Goal: Information Seeking & Learning: Find specific fact

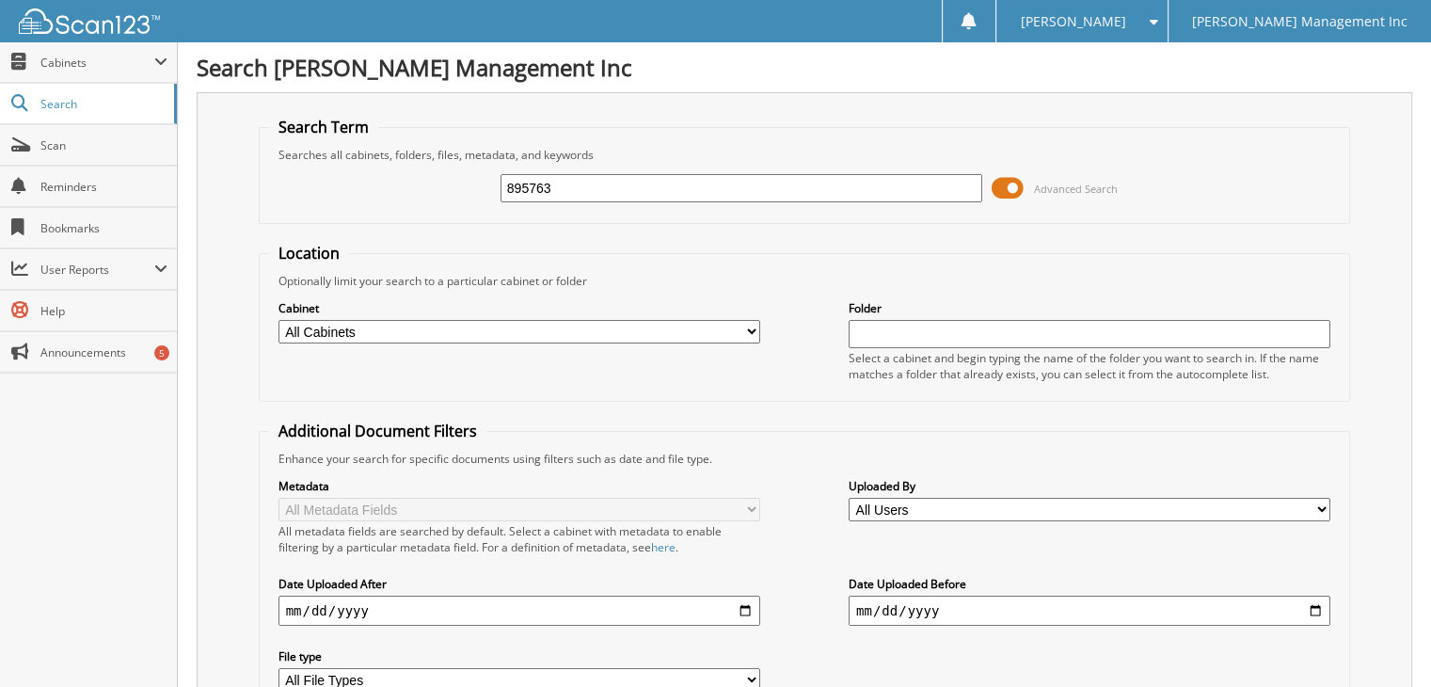
type input "895763"
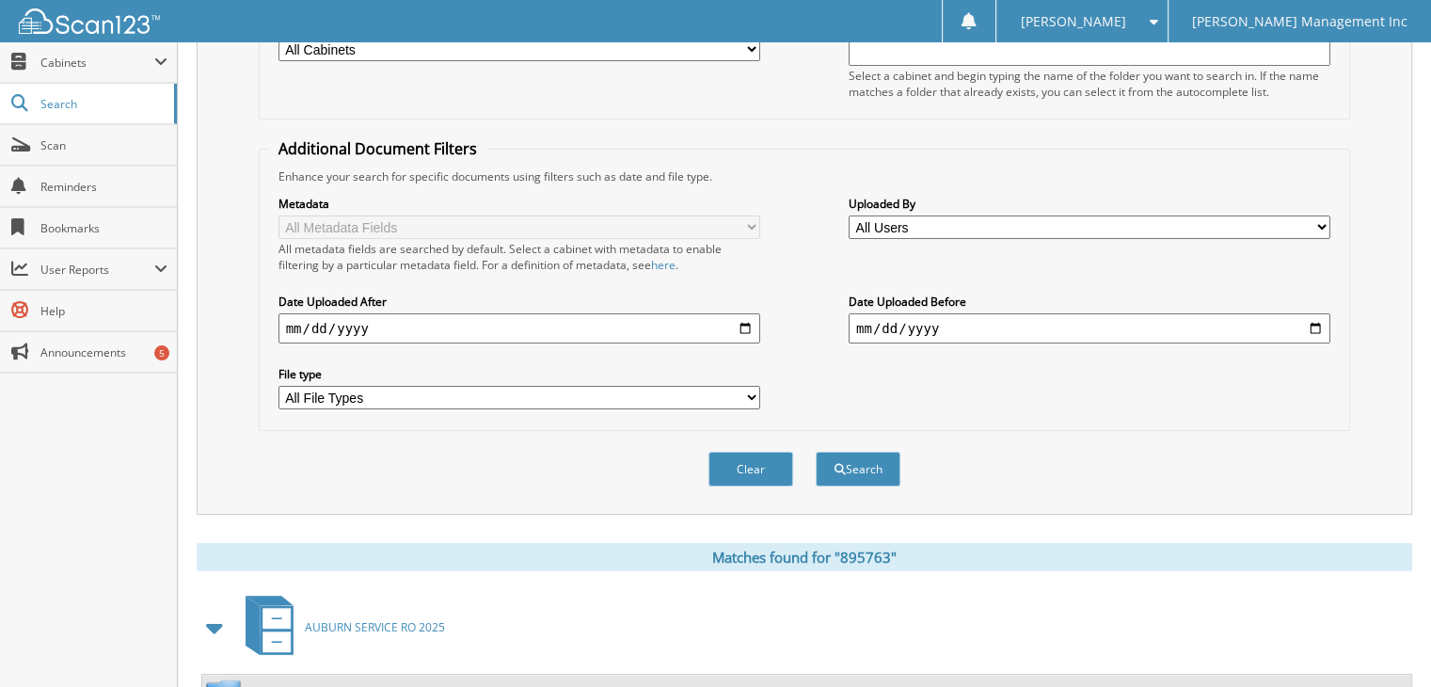
scroll to position [448, 0]
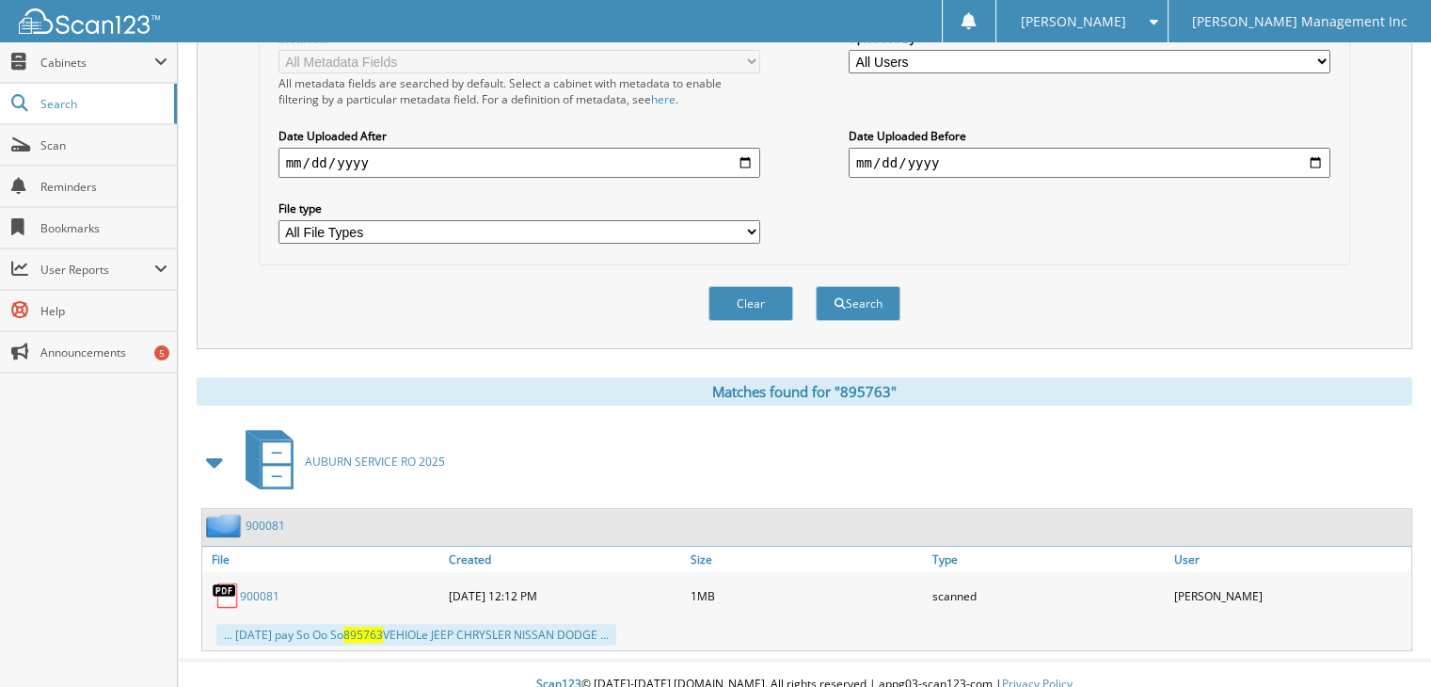
click at [455, 624] on div "... 08/18/25 pay So Oo So 895763 VEHIOLe JEEP CHRYSLER NISSAN DODGE ..." at bounding box center [416, 635] width 400 height 22
click at [256, 588] on link "900081" at bounding box center [260, 596] width 40 height 16
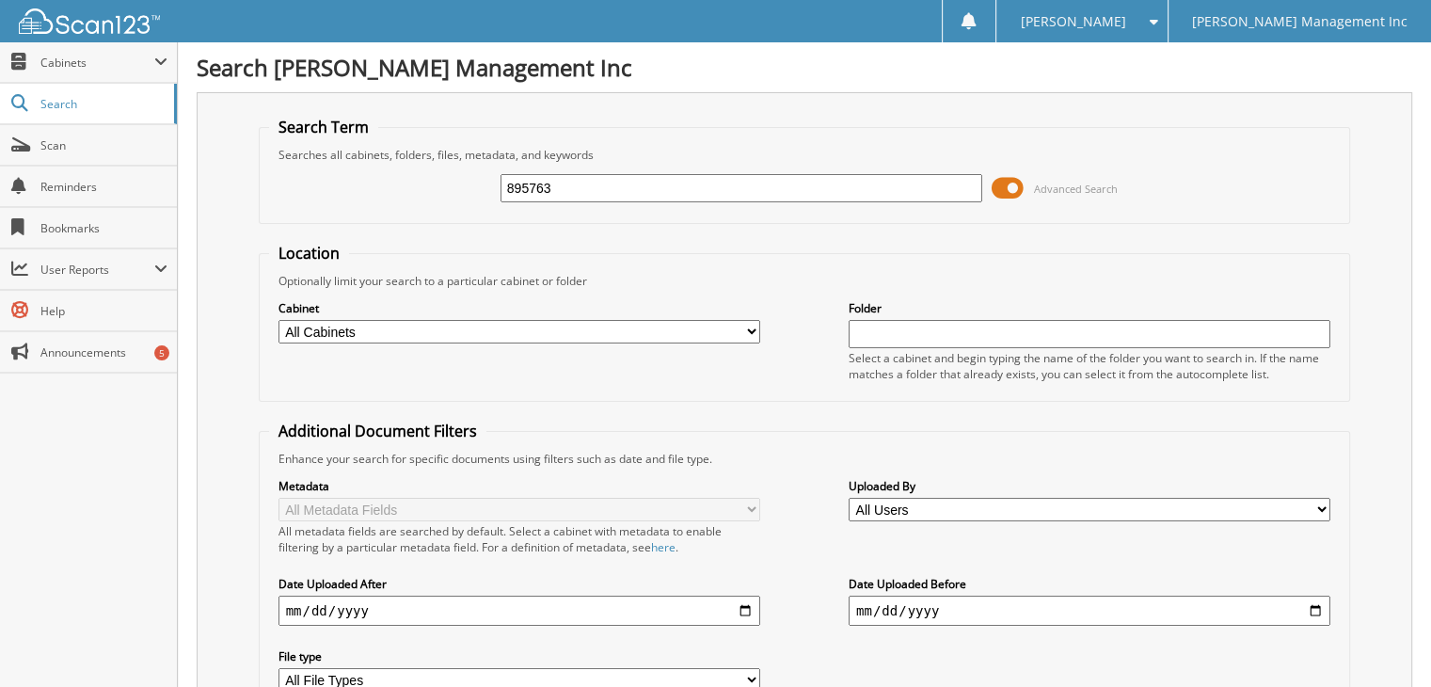
drag, startPoint x: 577, startPoint y: 182, endPoint x: 424, endPoint y: 188, distance: 152.6
click at [424, 188] on div "895763 Advanced Search" at bounding box center [805, 188] width 1072 height 51
type input "901208"
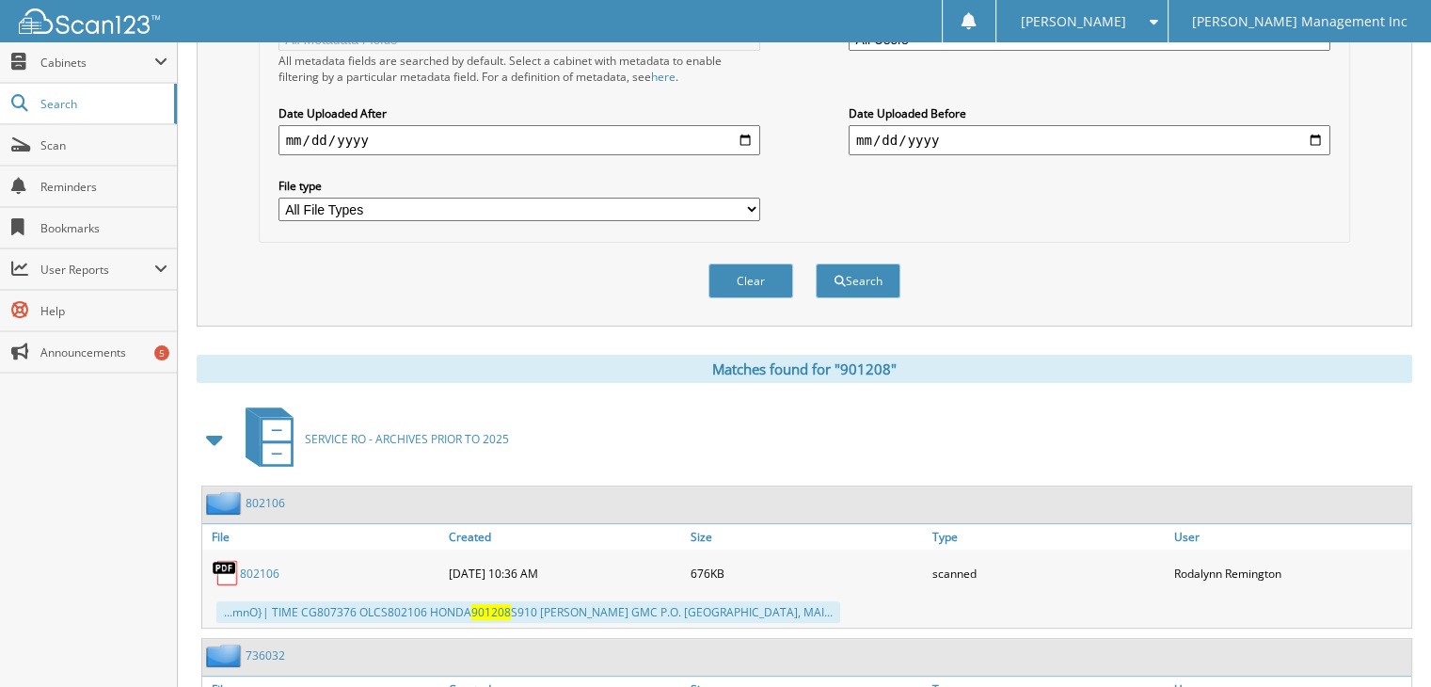
scroll to position [598, 0]
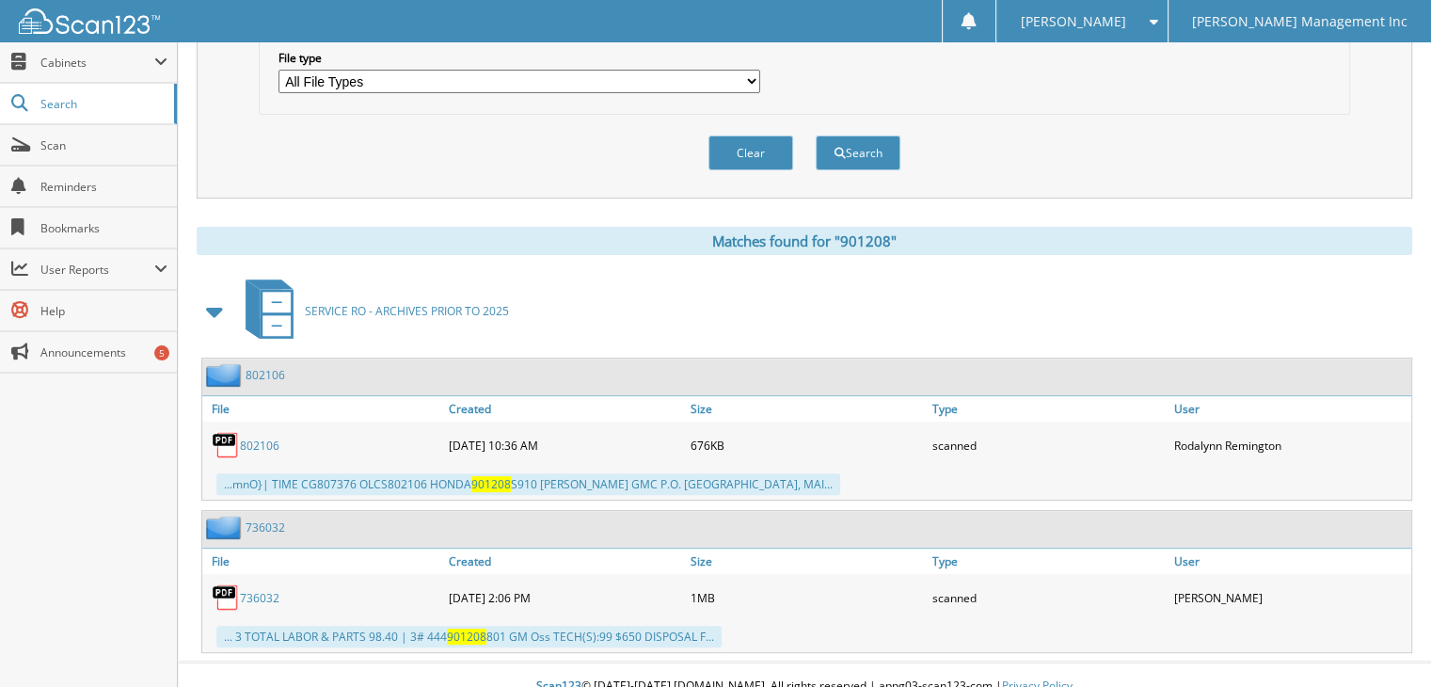
click at [263, 438] on link "802106" at bounding box center [260, 446] width 40 height 16
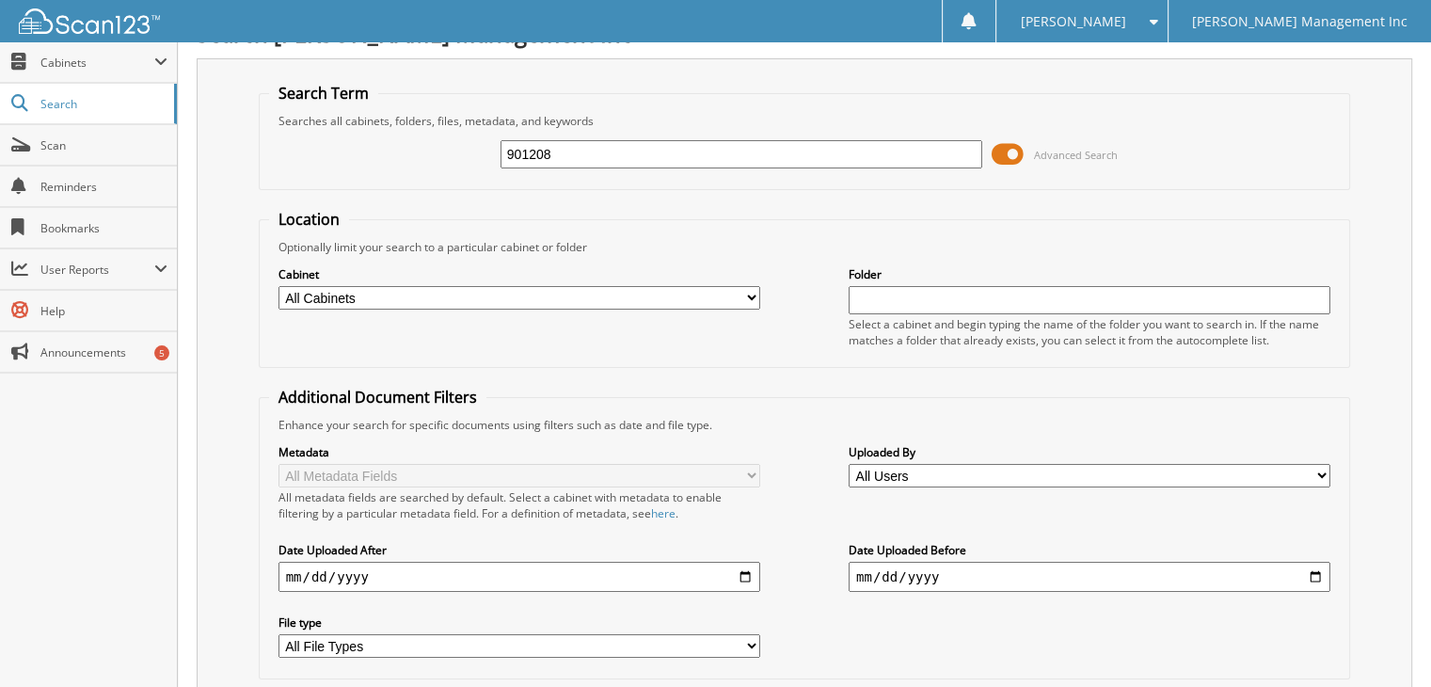
scroll to position [0, 0]
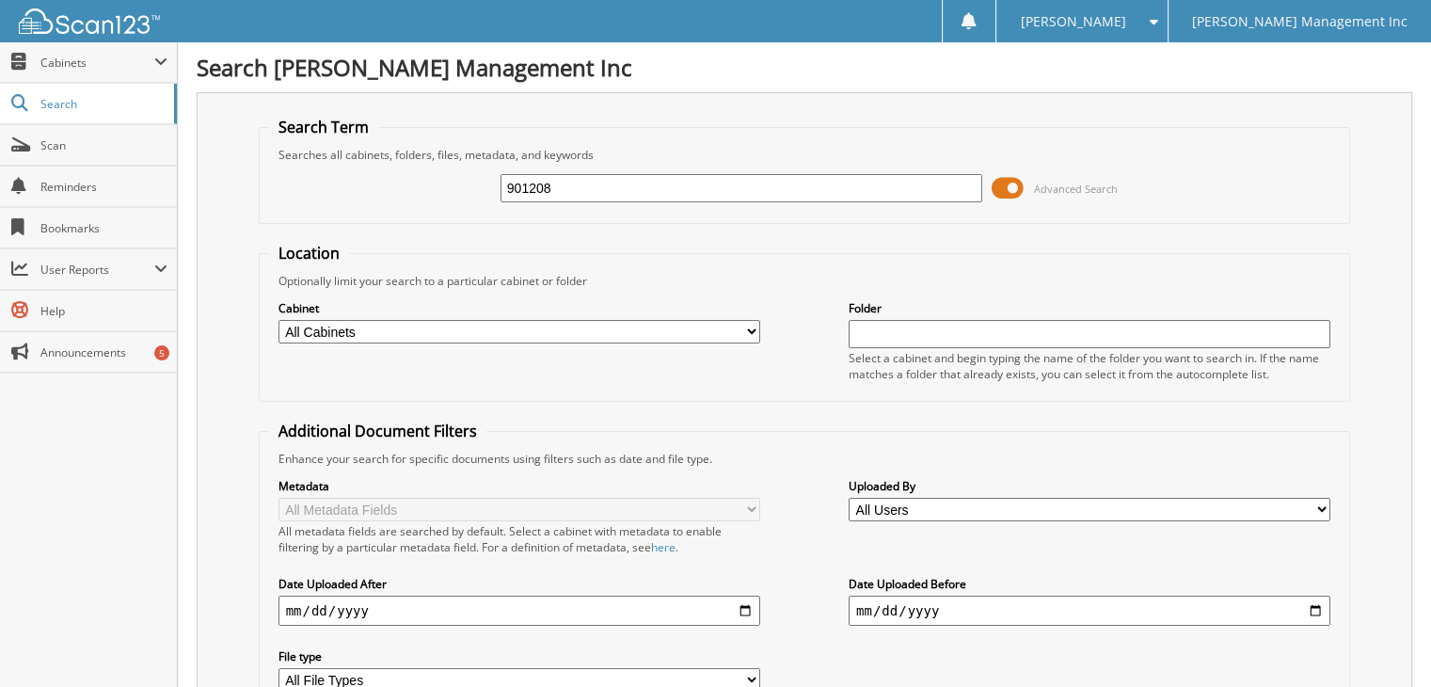
drag, startPoint x: 567, startPoint y: 183, endPoint x: 341, endPoint y: 185, distance: 226.8
click at [341, 185] on div "901208 Advanced Search" at bounding box center [805, 188] width 1072 height 51
type input "901581"
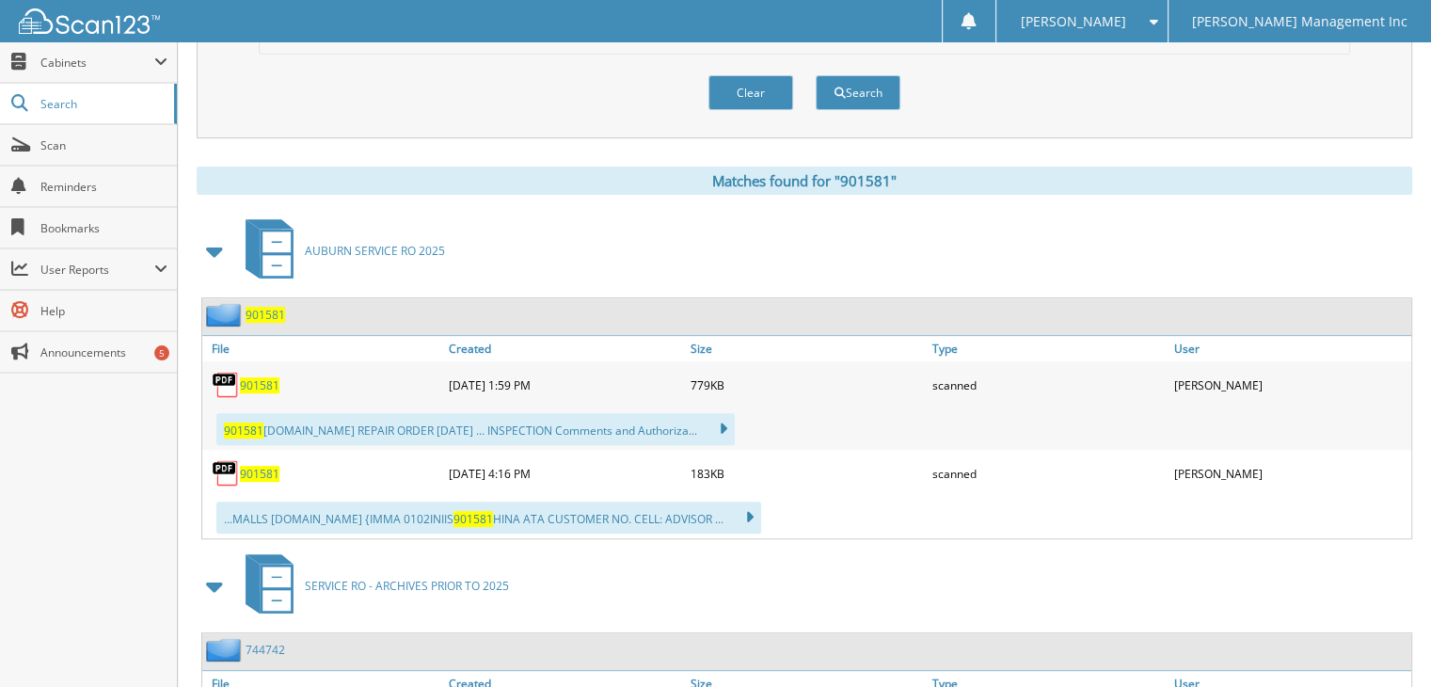
scroll to position [753, 0]
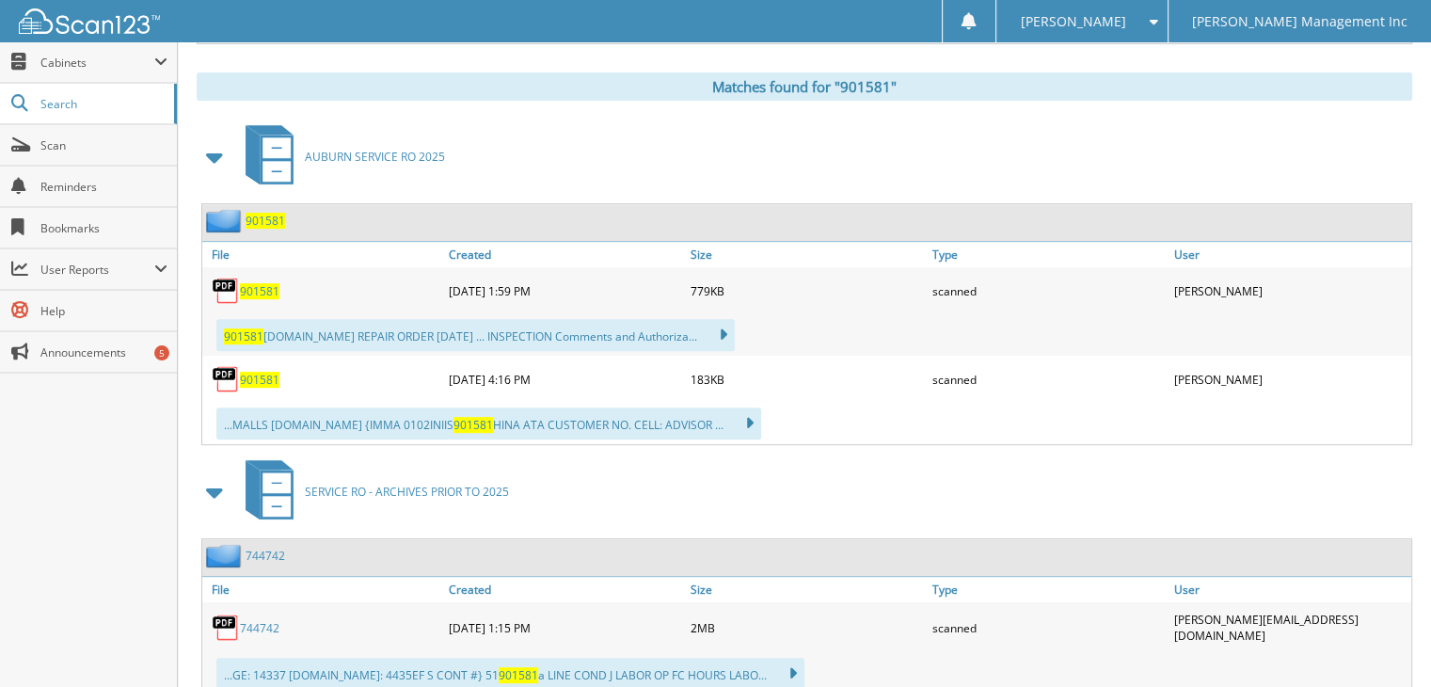
click at [256, 283] on span "901581" at bounding box center [260, 291] width 40 height 16
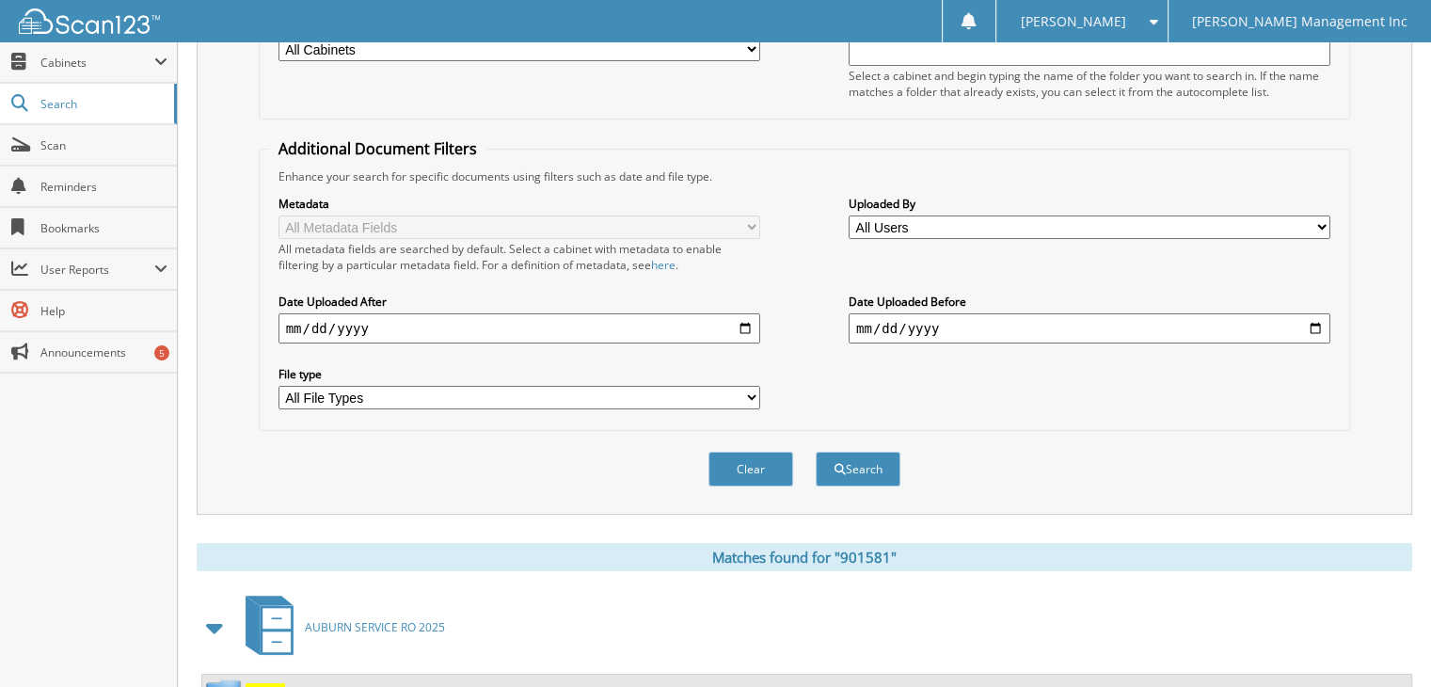
scroll to position [0, 0]
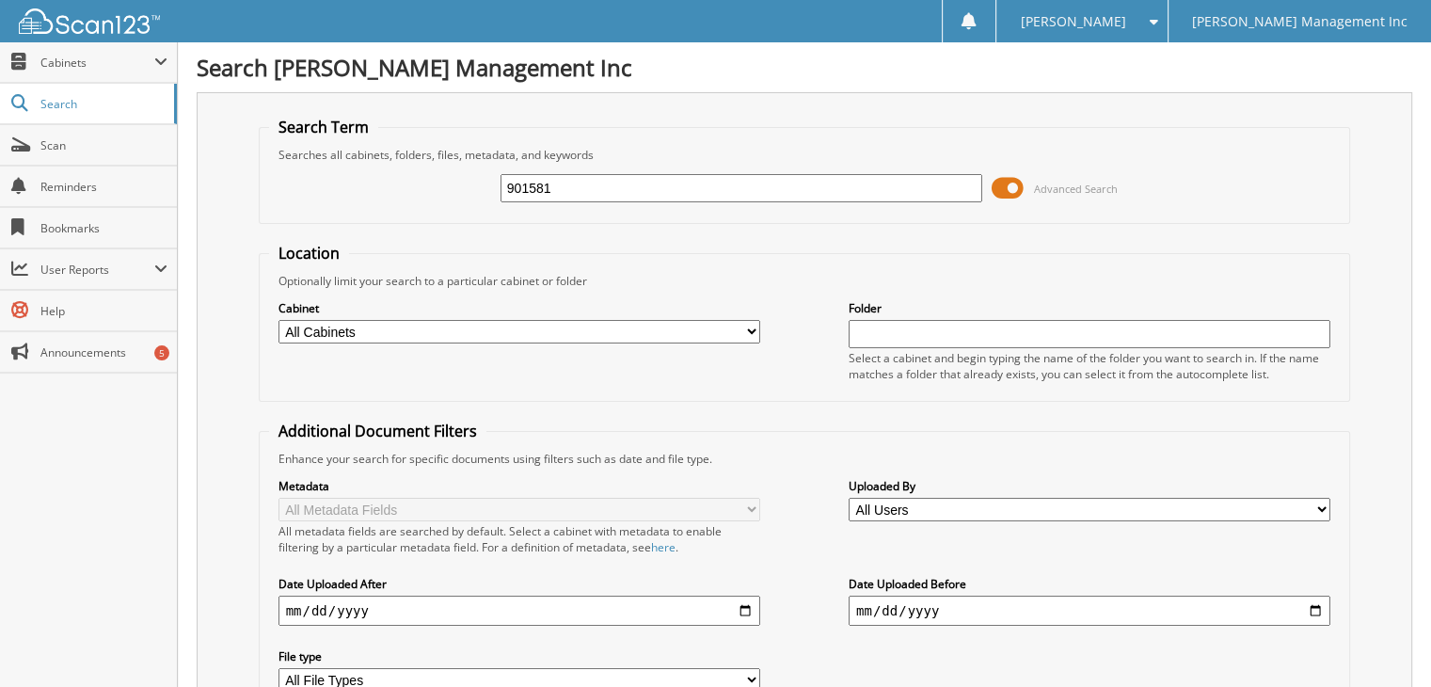
drag, startPoint x: 483, startPoint y: 193, endPoint x: 427, endPoint y: 196, distance: 55.6
click at [427, 196] on div "901581 Advanced Search" at bounding box center [805, 188] width 1072 height 51
type input "903058"
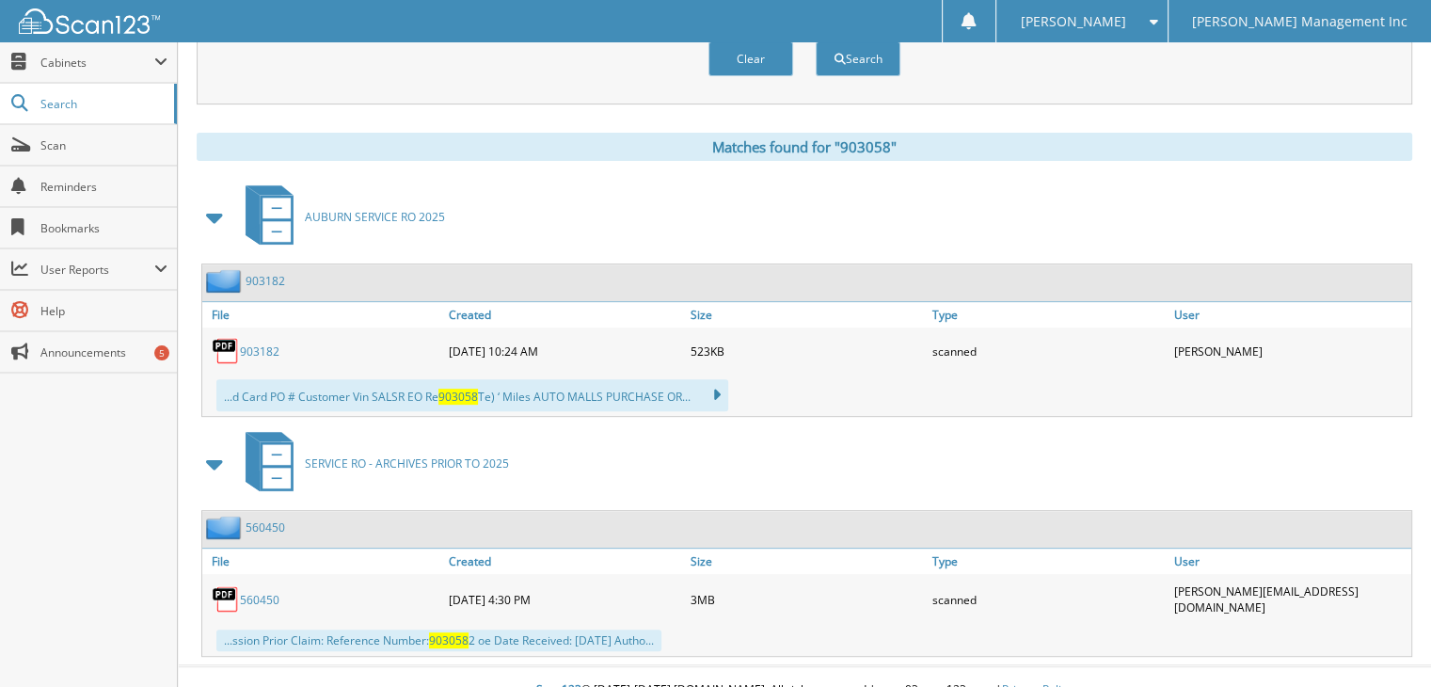
scroll to position [598, 0]
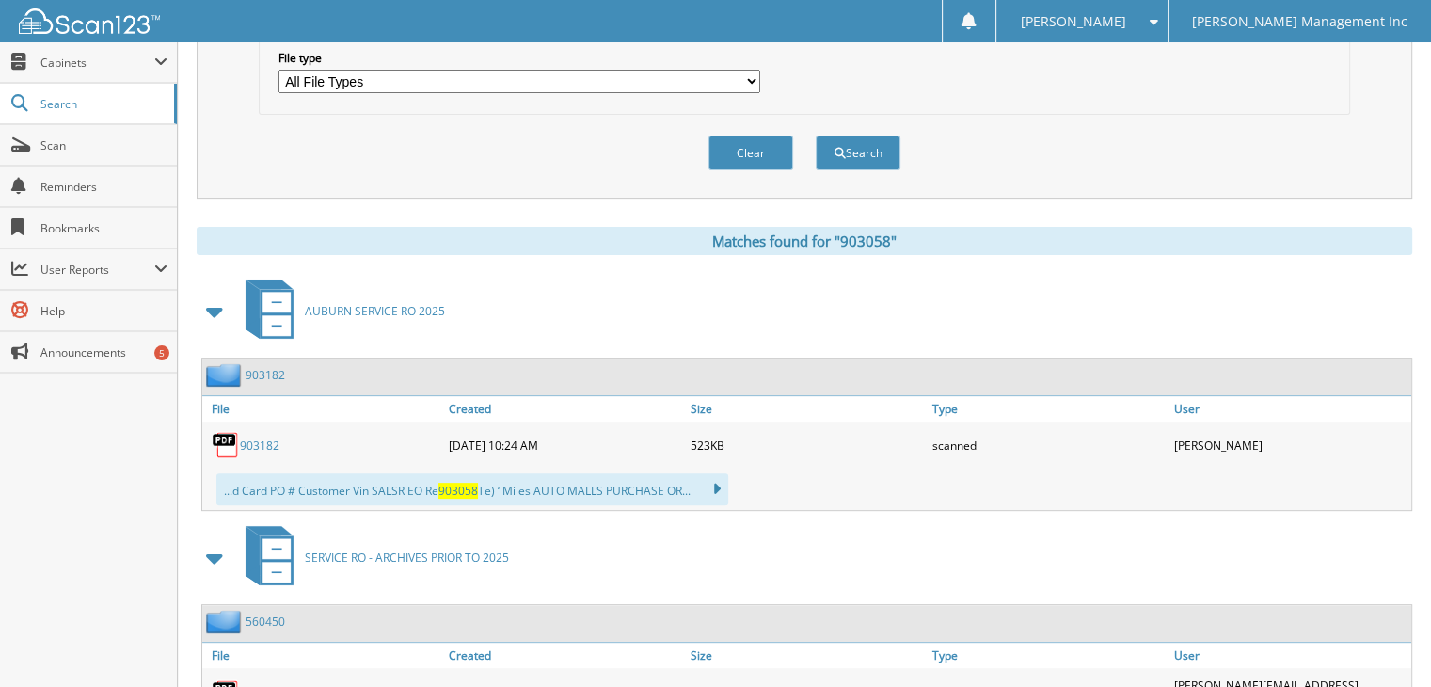
click at [267, 367] on link "903182" at bounding box center [266, 375] width 40 height 16
